Goal: Task Accomplishment & Management: Manage account settings

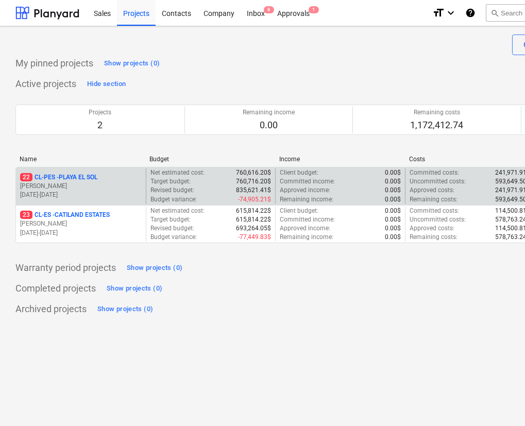
click at [183, 192] on p "Revised budget :" at bounding box center [172, 190] width 44 height 9
click at [67, 175] on p "22 CL-PES - [GEOGRAPHIC_DATA]" at bounding box center [58, 177] width 77 height 9
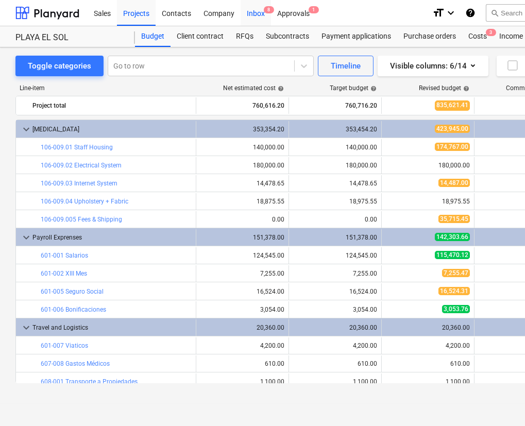
click at [254, 12] on div "Inbox 8" at bounding box center [256, 12] width 30 height 26
click at [479, 39] on div "Costs 3" at bounding box center [477, 36] width 31 height 21
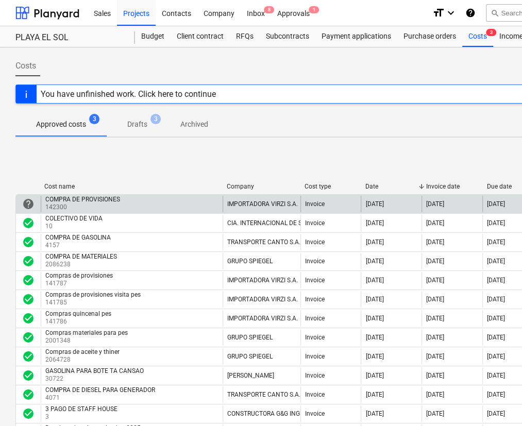
click at [106, 201] on div "COMPRA DE PROVISIONES" at bounding box center [82, 199] width 75 height 7
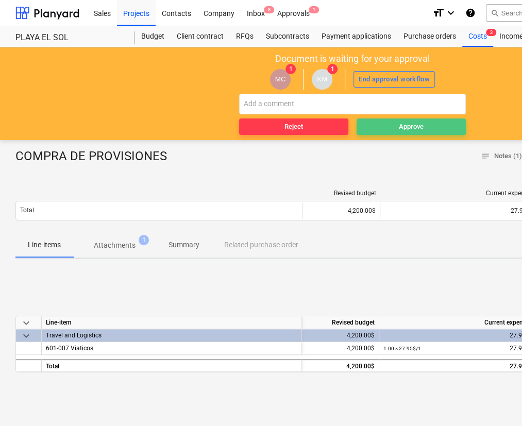
click at [390, 122] on span "Approve" at bounding box center [411, 127] width 101 height 12
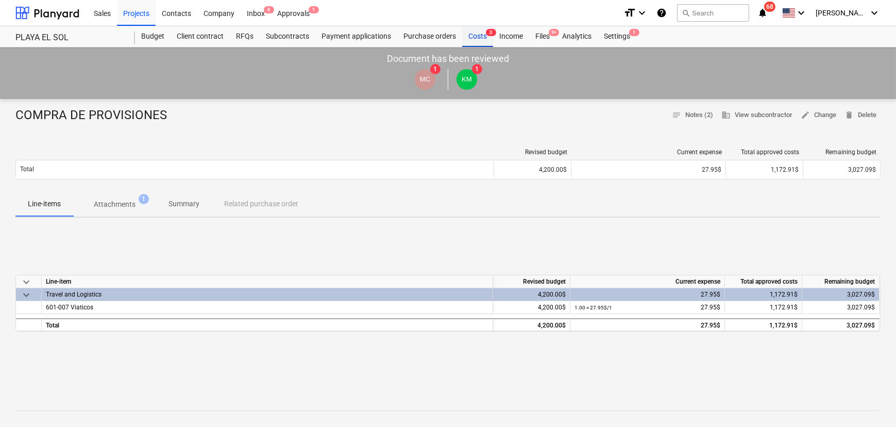
click at [484, 43] on div "Costs 3" at bounding box center [477, 36] width 31 height 21
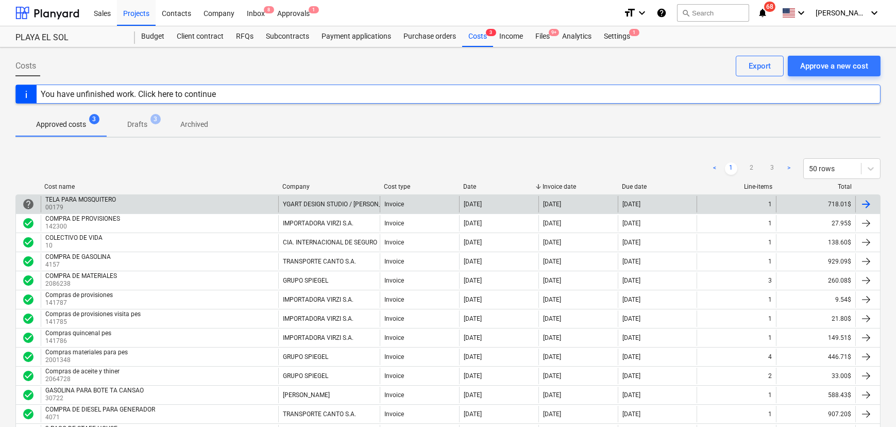
click at [122, 206] on div "TELA PARA MOSQUITERO 00179" at bounding box center [160, 204] width 238 height 16
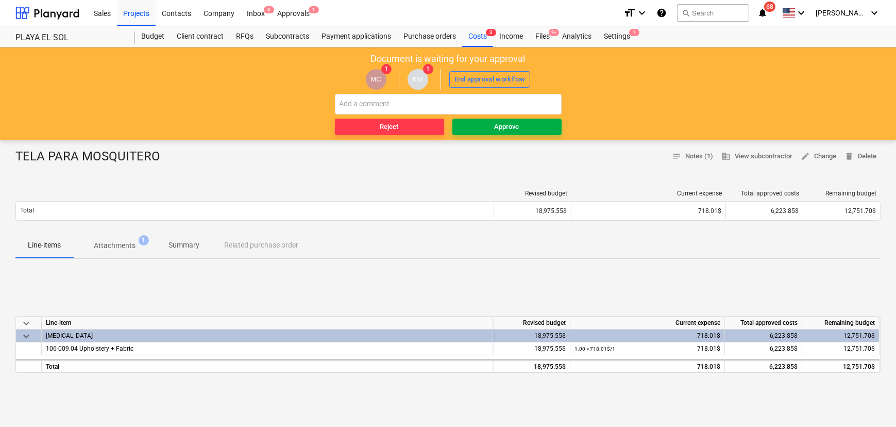
click at [494, 130] on span "Approve" at bounding box center [507, 127] width 101 height 12
